Goal: Task Accomplishment & Management: Complete application form

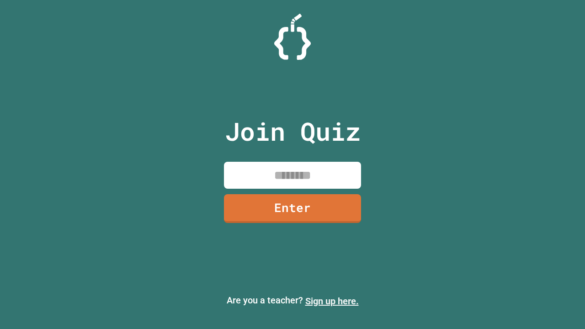
click at [332, 301] on link "Sign up here." at bounding box center [331, 301] width 53 height 11
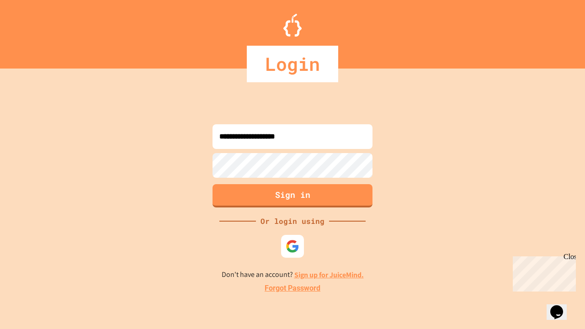
type input "**********"
